Goal: Information Seeking & Learning: Learn about a topic

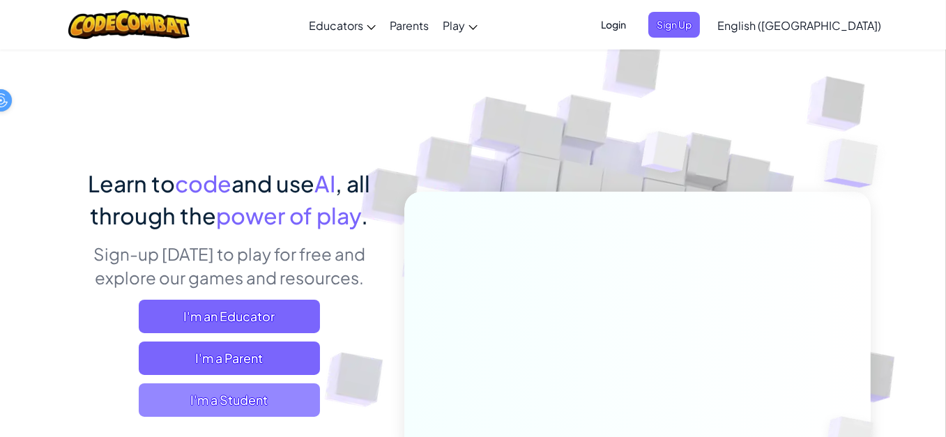
click at [270, 406] on span "I'm a Student" at bounding box center [229, 399] width 181 height 33
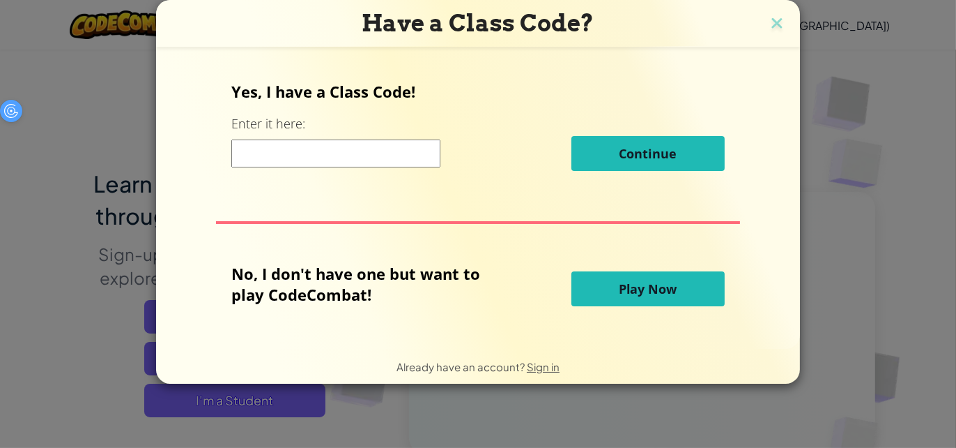
click at [632, 298] on button "Play Now" at bounding box center [648, 288] width 153 height 35
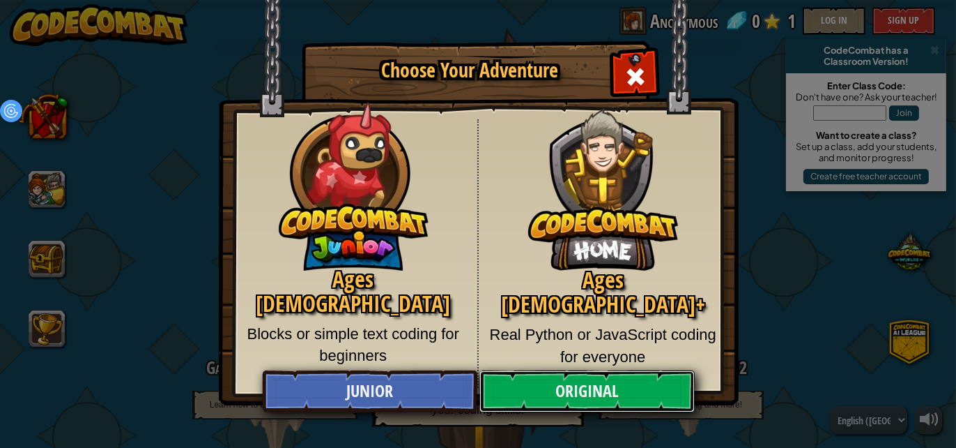
click at [534, 392] on link "Original" at bounding box center [587, 391] width 215 height 42
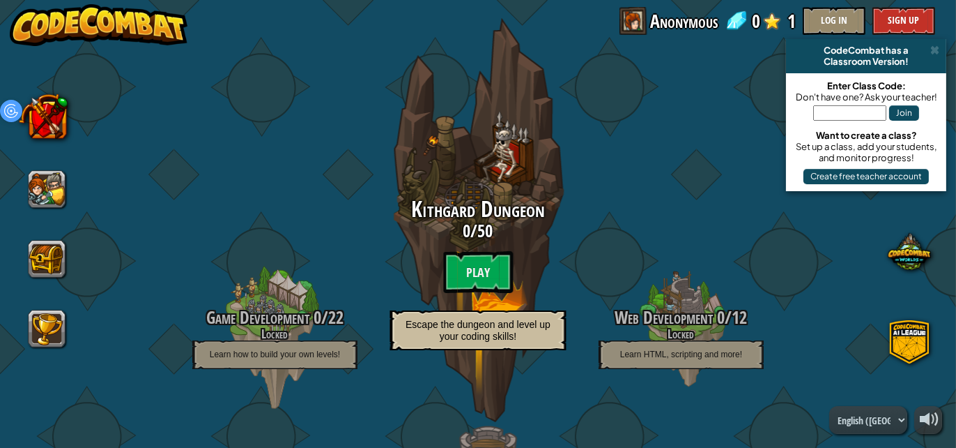
scroll to position [47, 0]
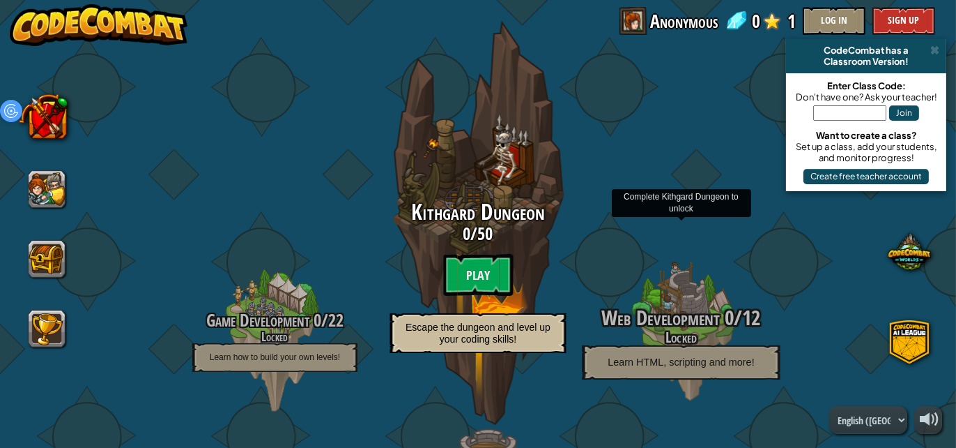
click at [594, 363] on p "Learn HTML, scripting and more!" at bounding box center [681, 362] width 198 height 34
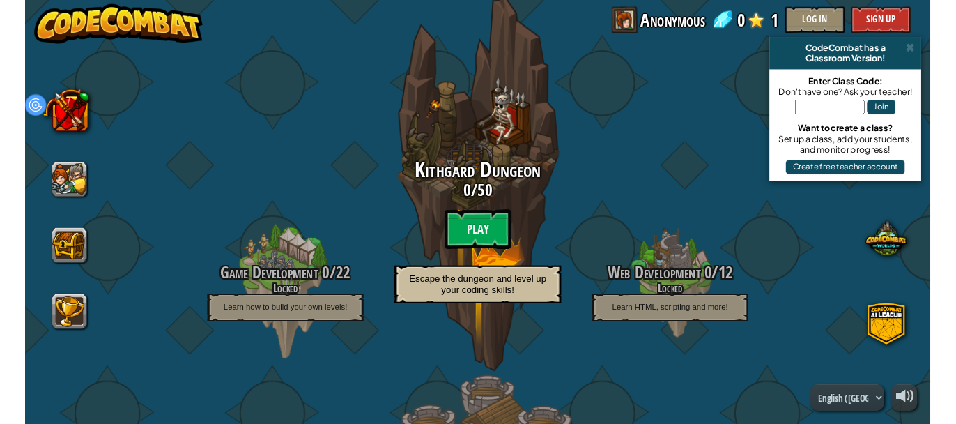
scroll to position [73, 0]
